Goal: Navigation & Orientation: Find specific page/section

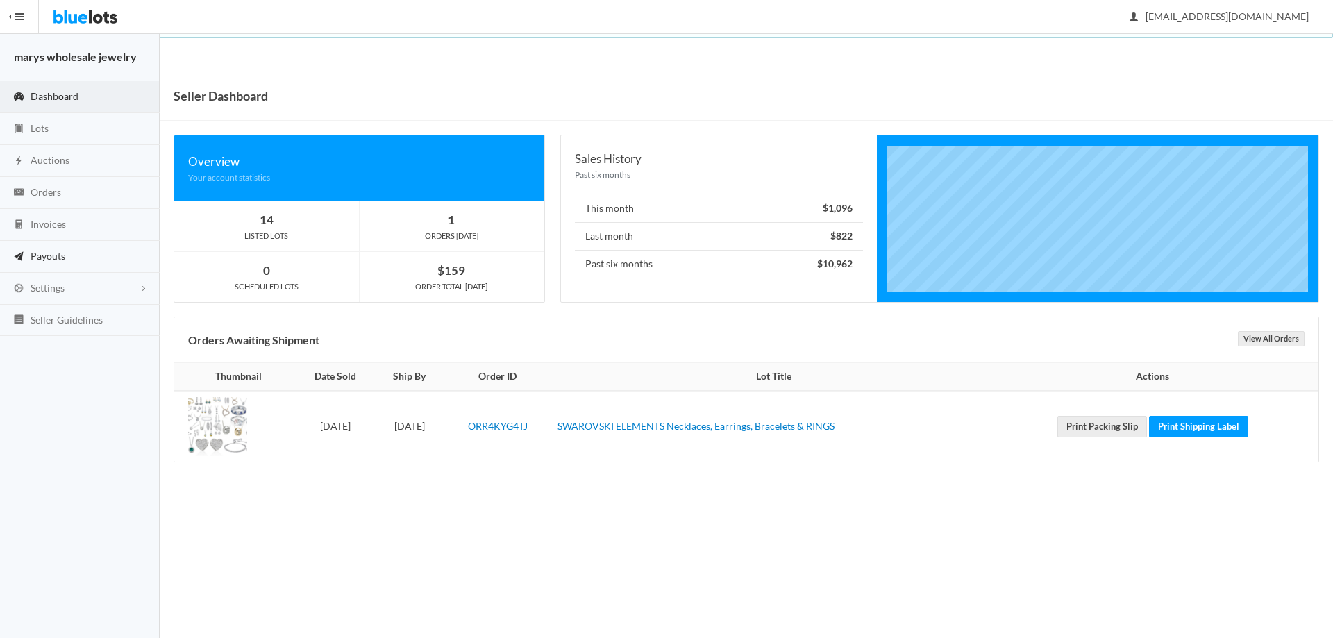
click at [64, 262] on link "Payouts" at bounding box center [80, 257] width 160 height 32
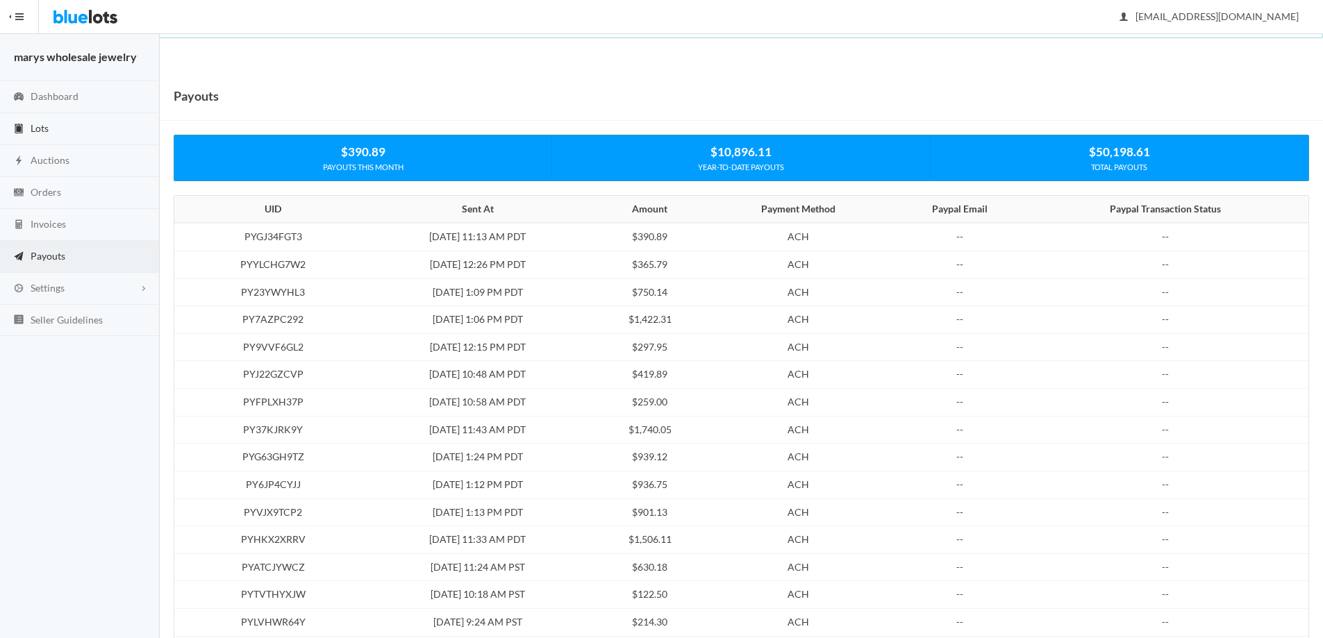
click at [49, 133] on link "Lots" at bounding box center [80, 129] width 160 height 32
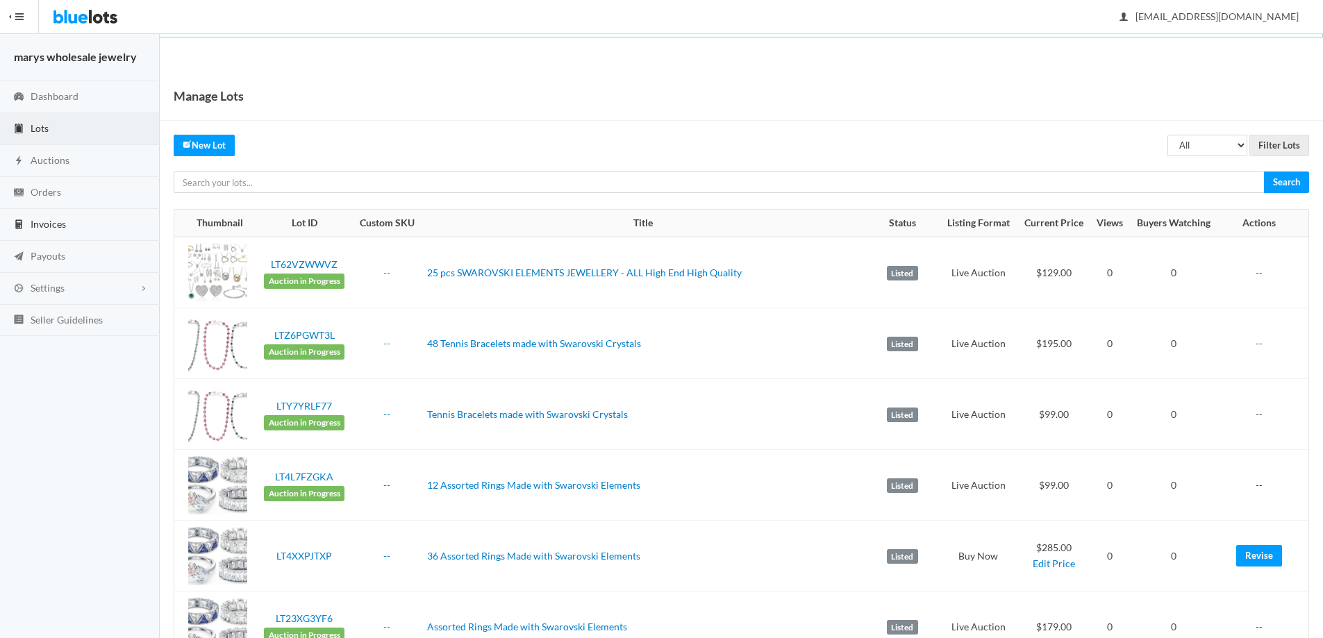
click at [42, 224] on span "Invoices" at bounding box center [48, 224] width 35 height 12
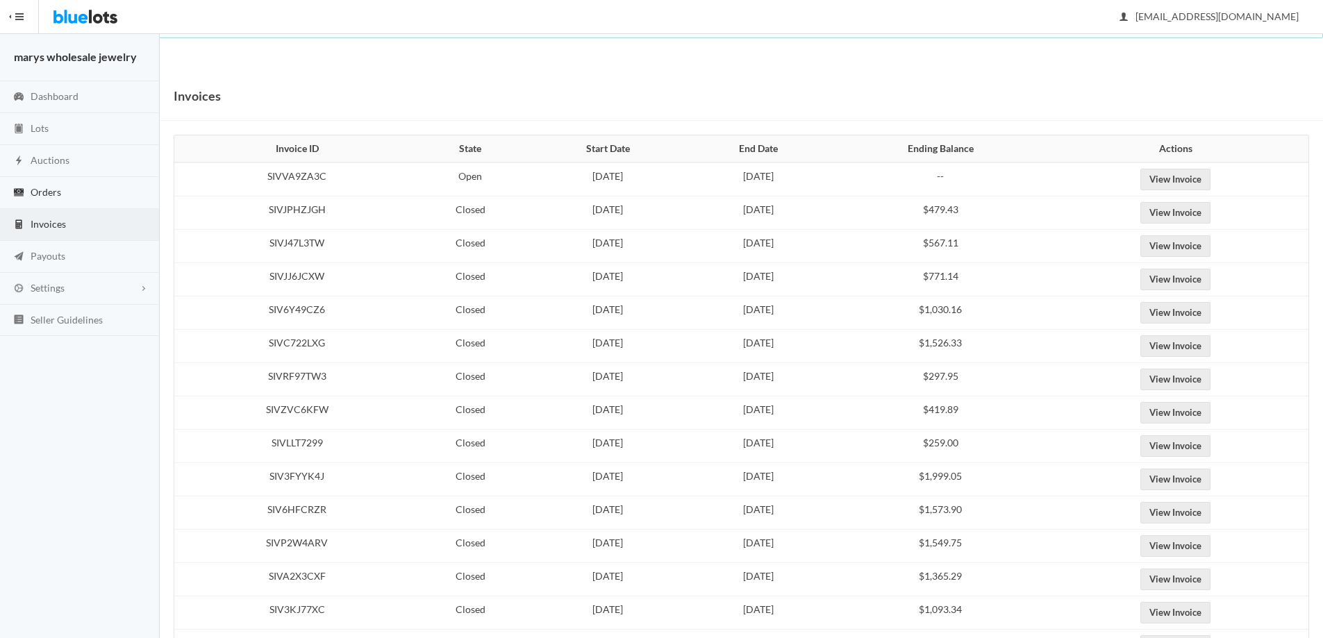
click at [49, 192] on span "Orders" at bounding box center [46, 192] width 31 height 12
